Goal: Check status: Check status

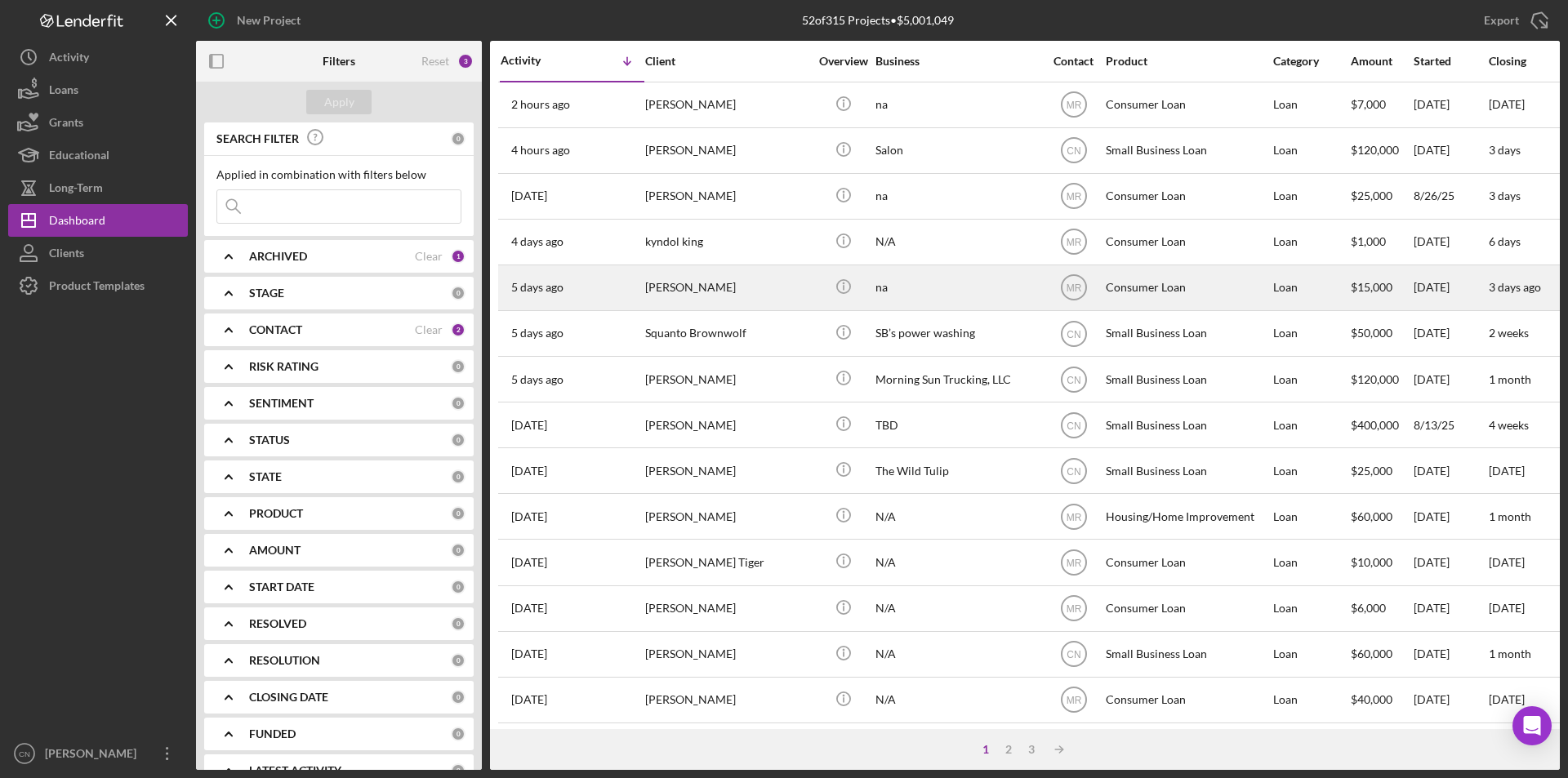
click at [685, 293] on div "Amber Brazee" at bounding box center [727, 288] width 164 height 43
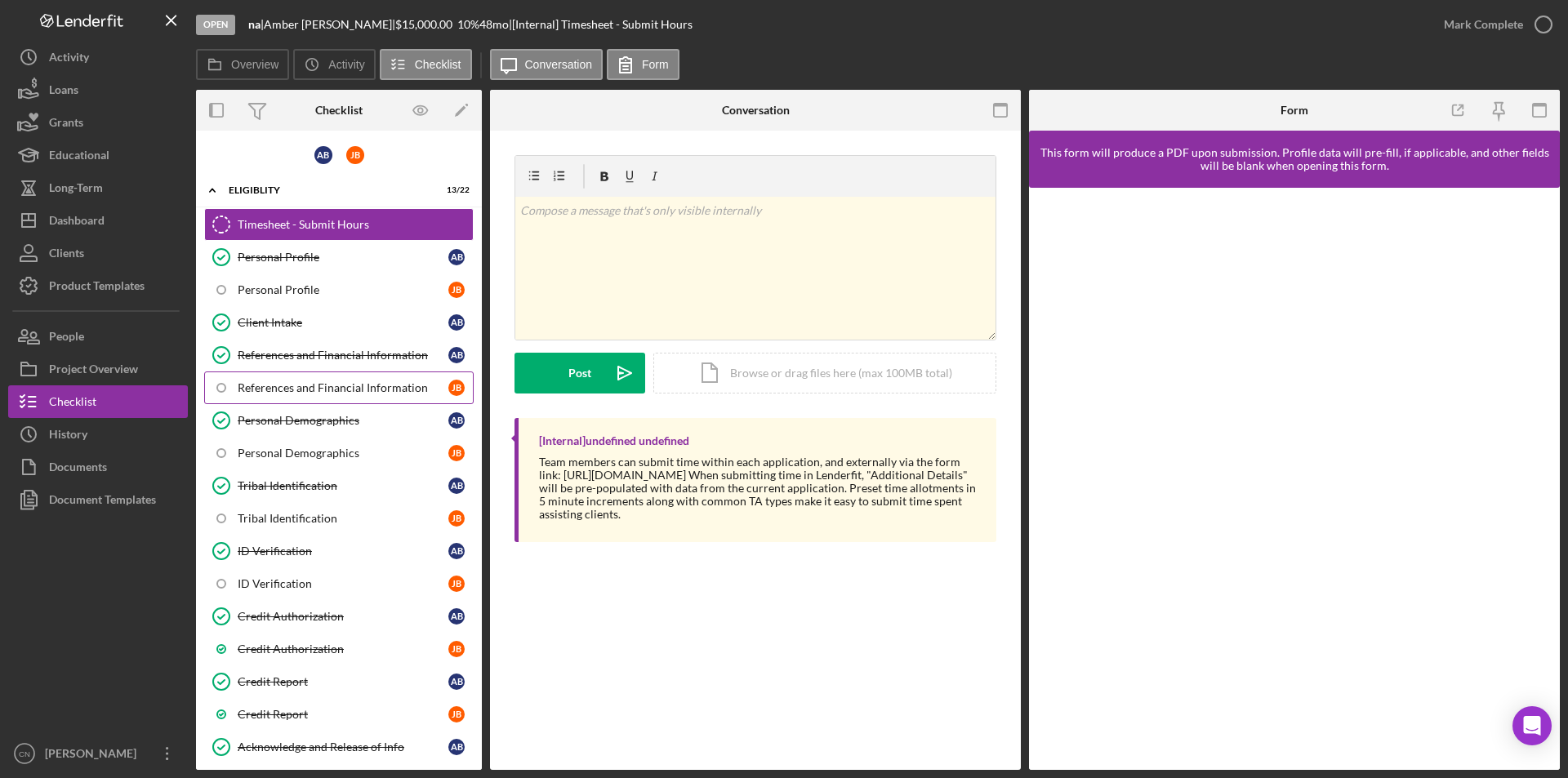
scroll to position [164, 0]
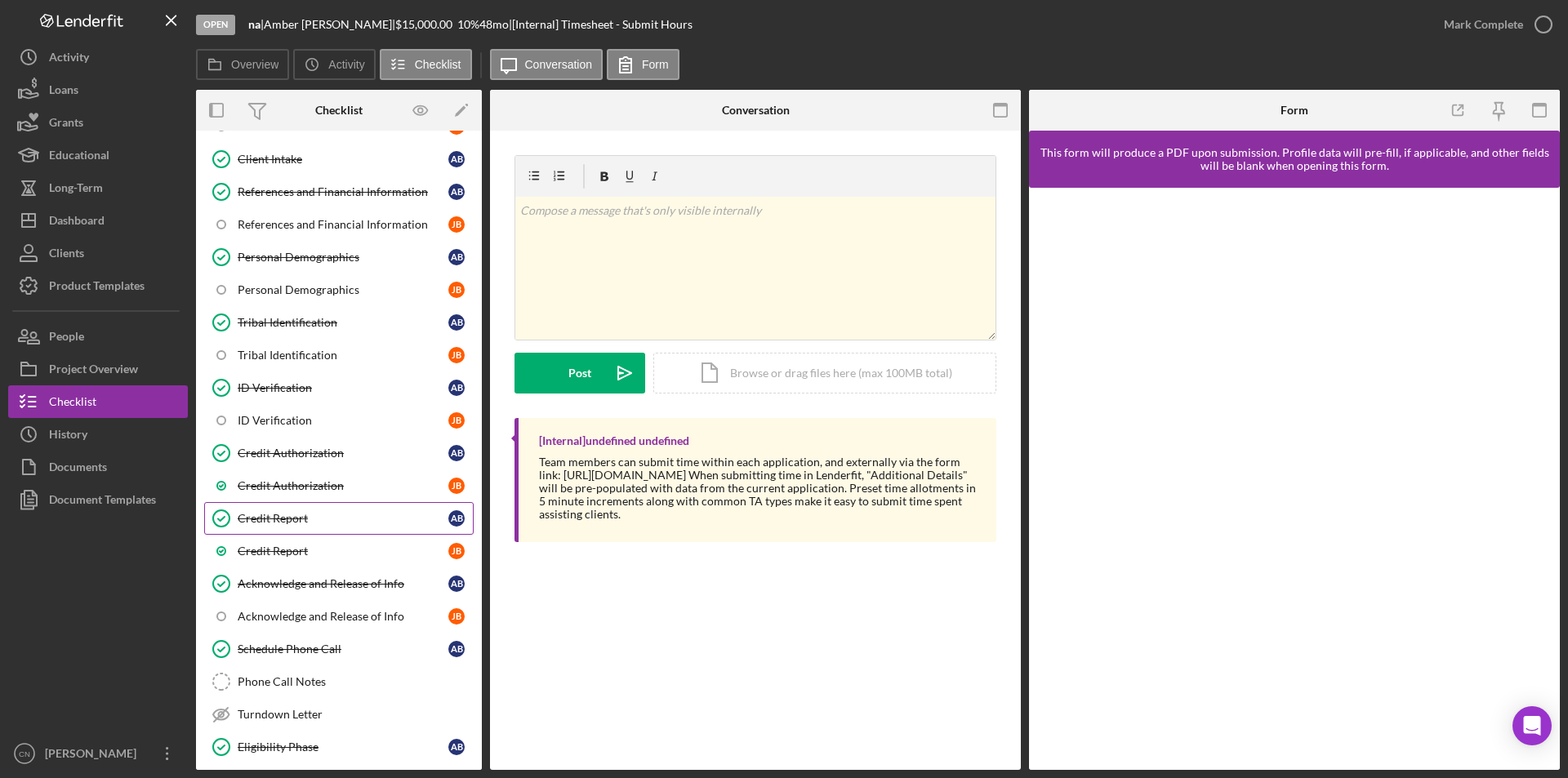
click at [257, 507] on link "Credit Report Credit Report A B" at bounding box center [339, 518] width 269 height 33
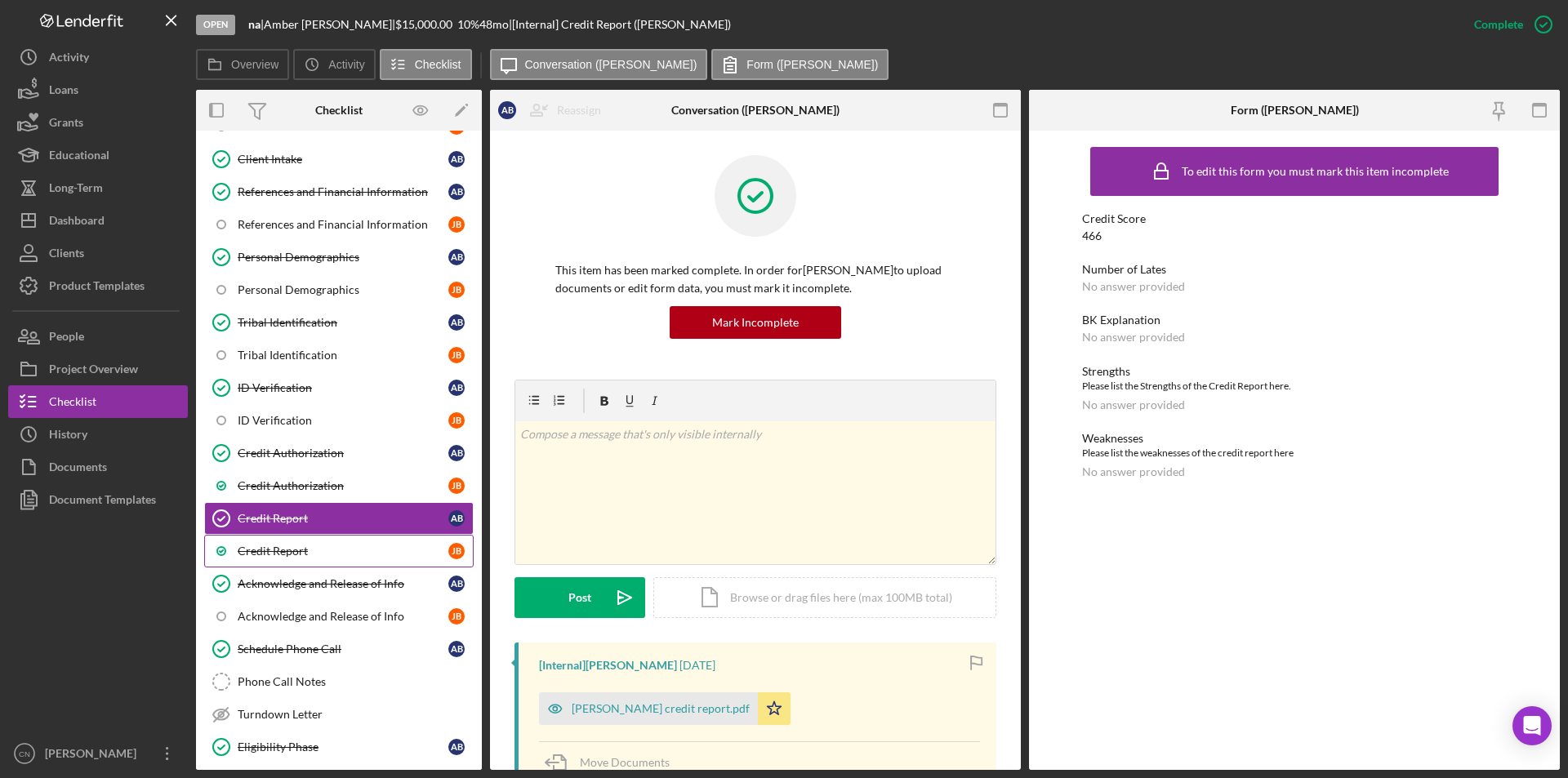
click at [269, 547] on div "Credit Report" at bounding box center [342, 551] width 211 height 13
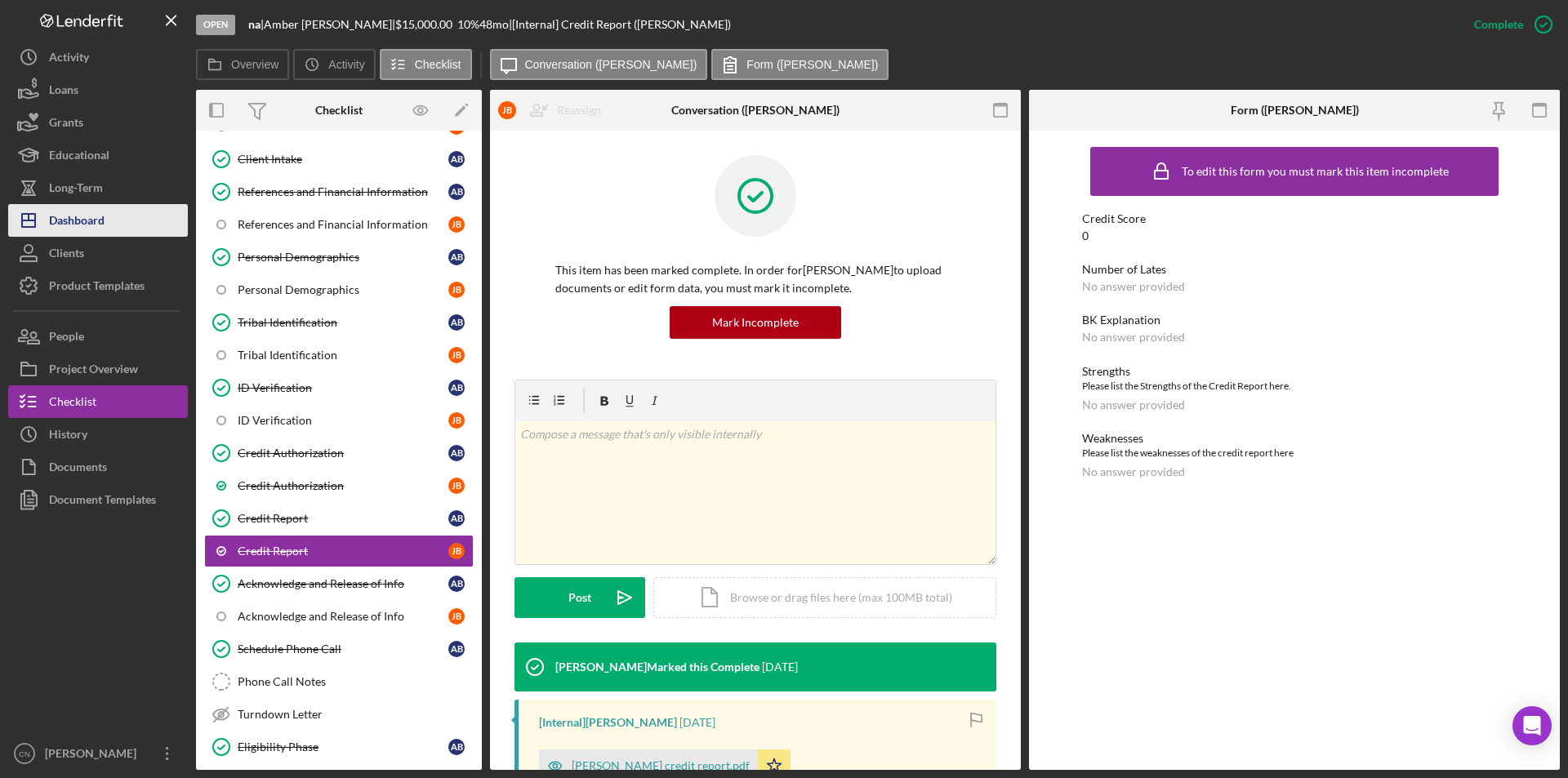
click at [104, 218] on div "Dashboard" at bounding box center [76, 222] width 55 height 36
